Goal: Task Accomplishment & Management: Complete application form

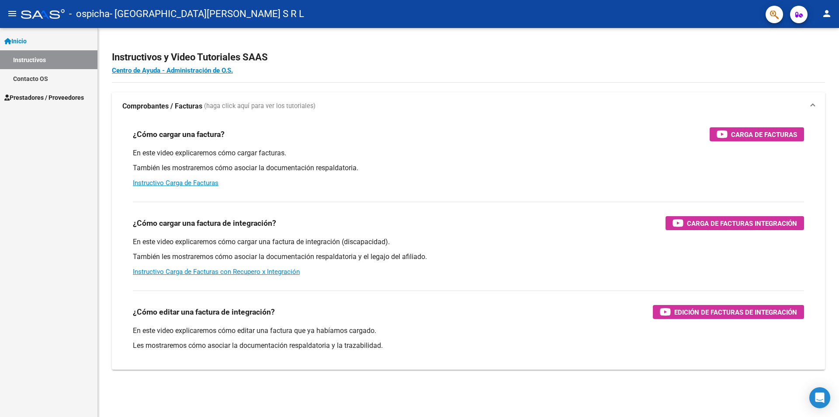
click at [33, 96] on span "Prestadores / Proveedores" at bounding box center [44, 98] width 80 height 10
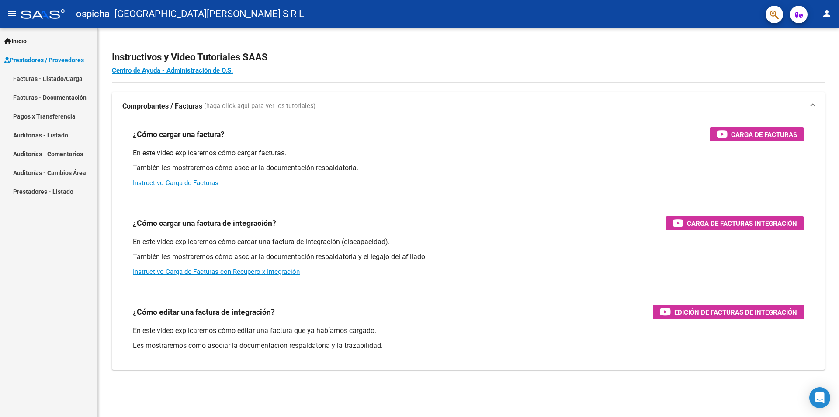
click at [44, 79] on link "Facturas - Listado/Carga" at bounding box center [48, 78] width 97 height 19
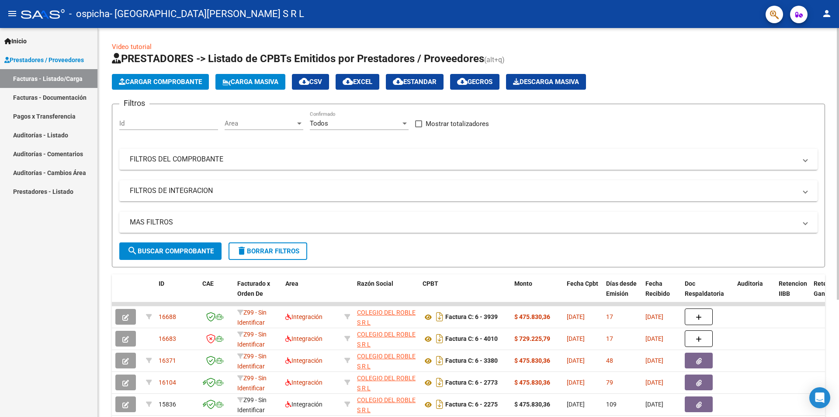
click at [174, 80] on span "Cargar Comprobante" at bounding box center [160, 82] width 83 height 8
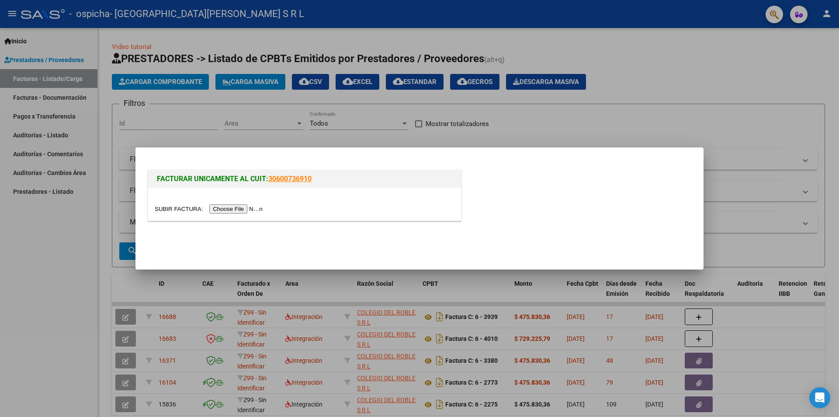
click at [225, 205] on input "file" at bounding box center [210, 208] width 111 height 9
click at [367, 144] on div at bounding box center [419, 208] width 839 height 417
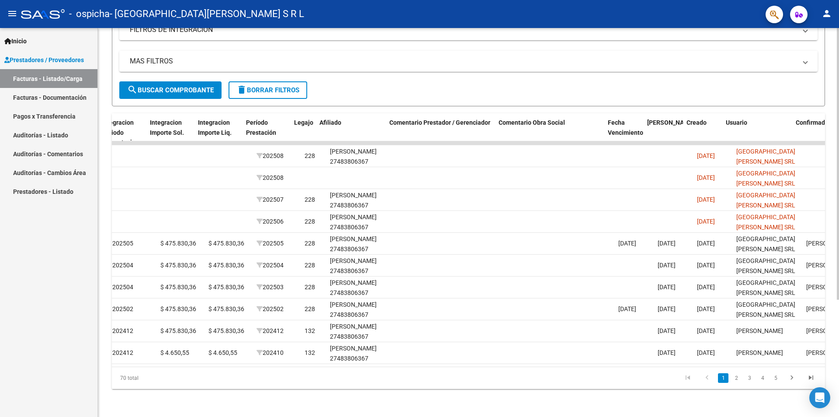
scroll to position [0, 1005]
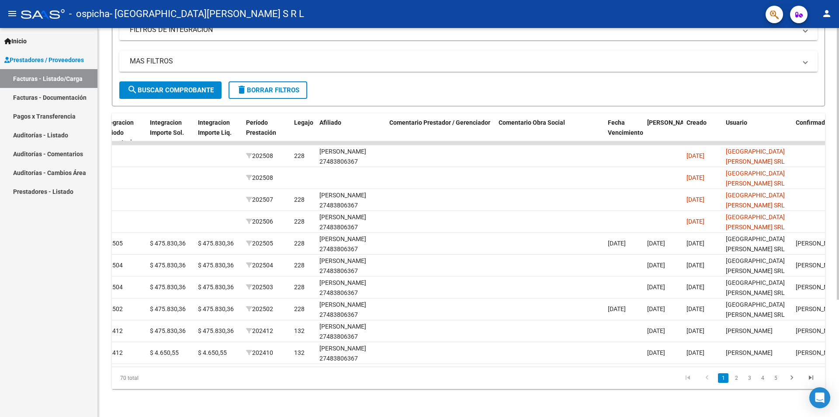
click at [839, 360] on div at bounding box center [838, 281] width 2 height 272
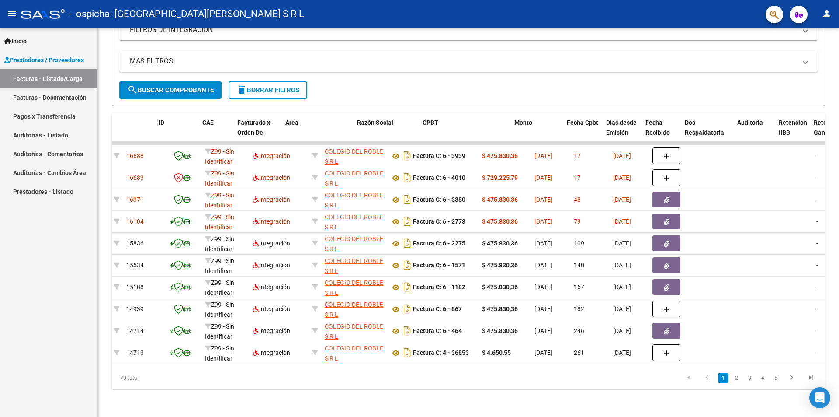
scroll to position [0, 0]
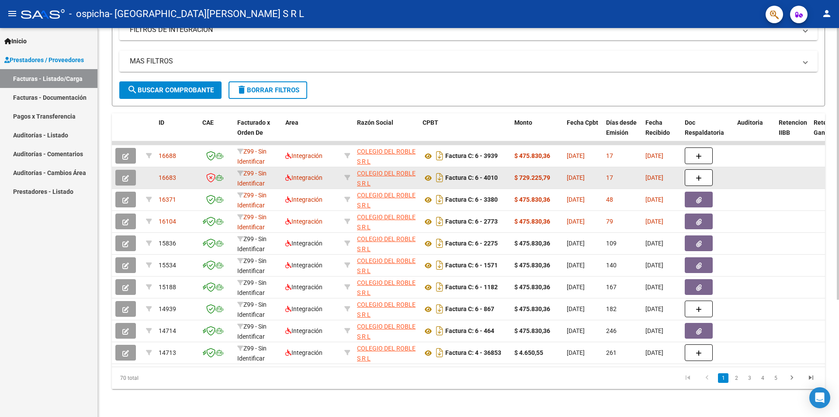
click at [124, 175] on icon "button" at bounding box center [125, 178] width 7 height 7
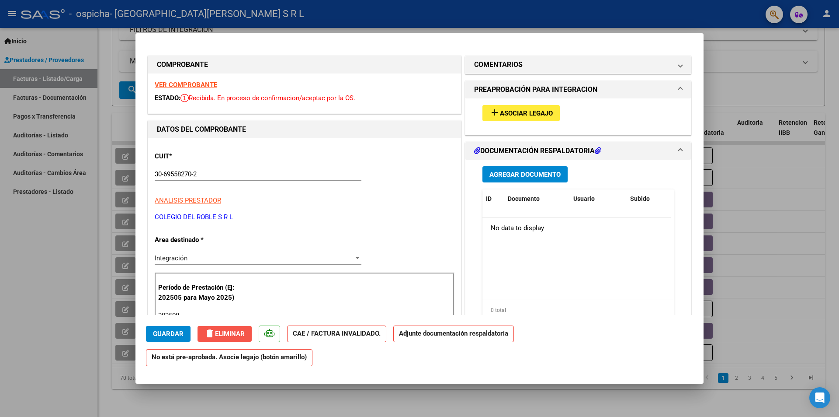
click at [226, 334] on span "delete Eliminar" at bounding box center [225, 334] width 40 height 8
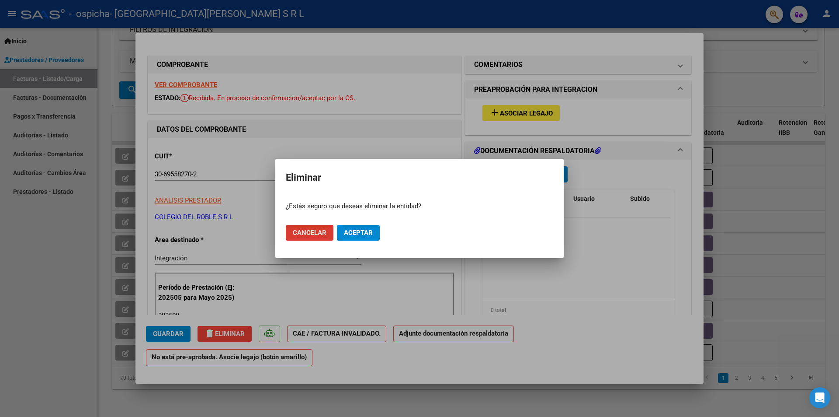
click at [343, 236] on button "Aceptar" at bounding box center [358, 233] width 43 height 16
type input "$ 0,00"
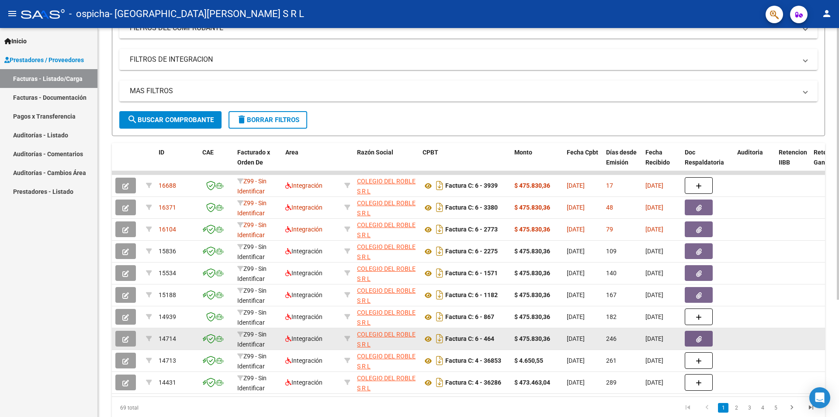
scroll to position [87, 0]
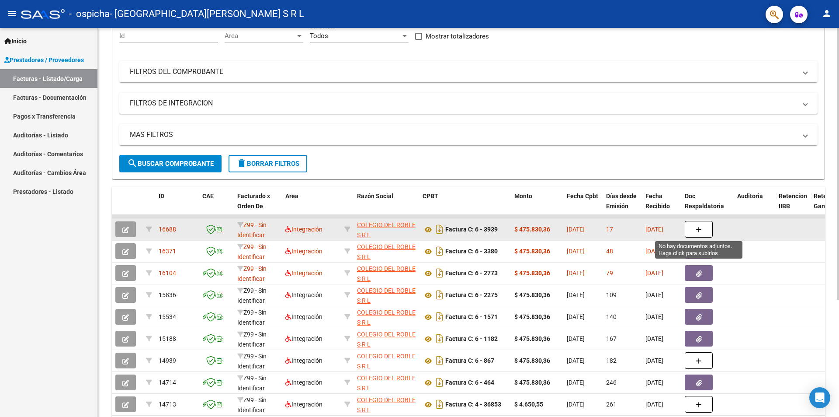
click at [694, 229] on button "button" at bounding box center [699, 229] width 28 height 17
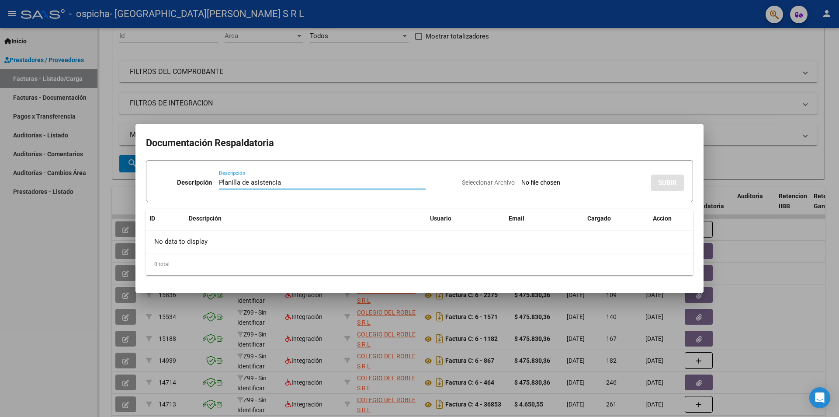
type input "Planilla de asistencia"
click at [536, 183] on input "Seleccionar Archivo" at bounding box center [580, 183] width 116 height 8
type input "C:\fakepath\[PERSON_NAME].pdf"
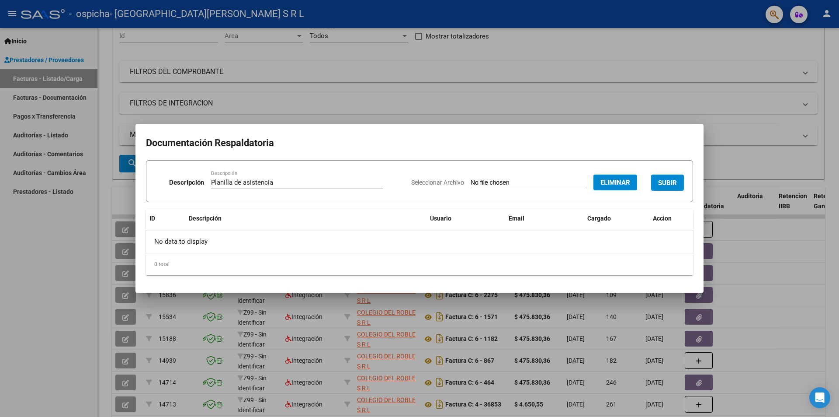
click at [666, 187] on button "SUBIR" at bounding box center [667, 182] width 33 height 16
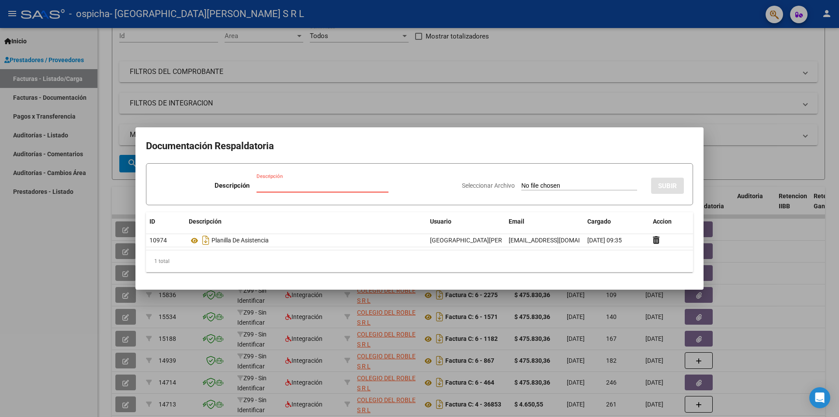
click at [268, 187] on input "Descripción" at bounding box center [323, 185] width 132 height 8
type input "autorizacion"
click at [511, 181] on div "Seleccionar Archivo SUBIR" at bounding box center [573, 184] width 222 height 27
click at [522, 187] on input "Seleccionar Archivo" at bounding box center [580, 186] width 116 height 8
type input "C:\fakepath\[PERSON_NAME] - AUTORIZACION FEBRERO A DICIEMBRE.pdf"
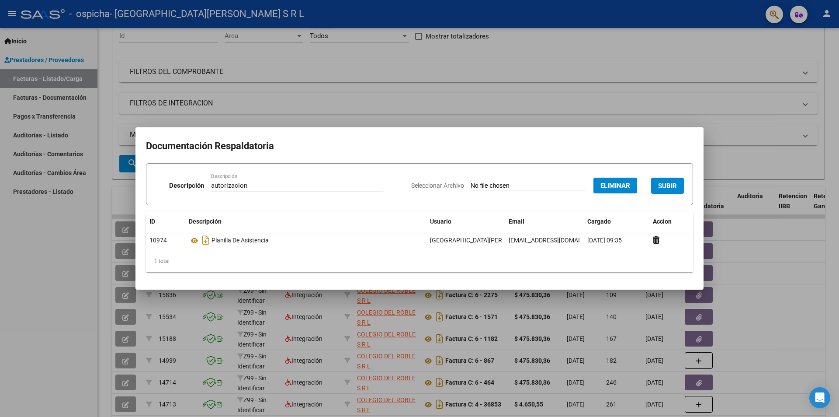
click at [672, 191] on button "SUBIR" at bounding box center [667, 186] width 33 height 16
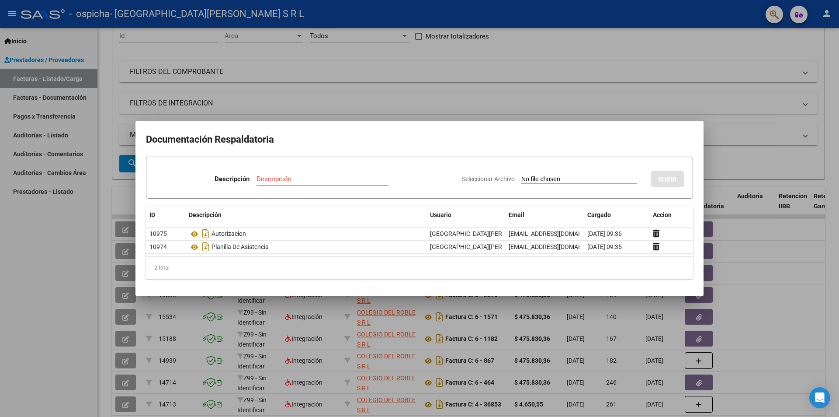
click at [501, 160] on form "Descripción Descripción Seleccionar Archivo SUBIR" at bounding box center [419, 178] width 547 height 42
click at [490, 94] on div at bounding box center [419, 208] width 839 height 417
